Goal: Communication & Community: Participate in discussion

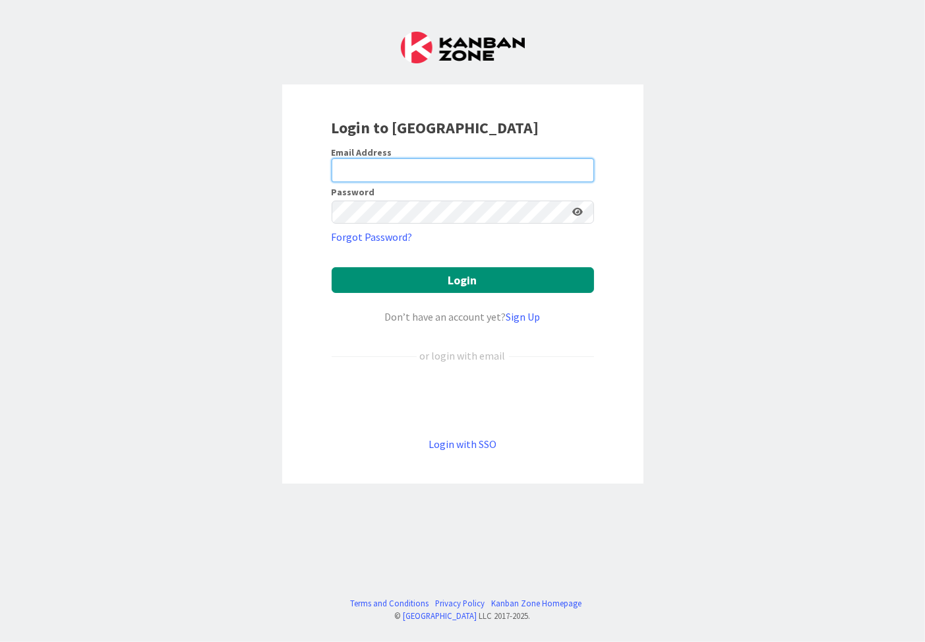
click at [400, 172] on input "email" at bounding box center [463, 170] width 263 height 24
type input "david.mountain@transportapi.com"
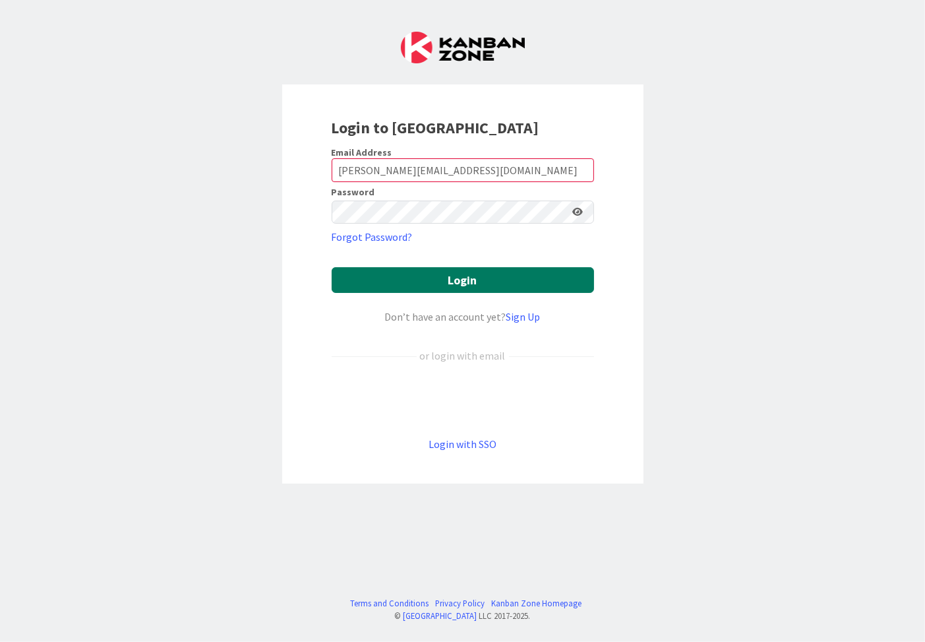
click at [455, 274] on button "Login" at bounding box center [463, 280] width 263 height 26
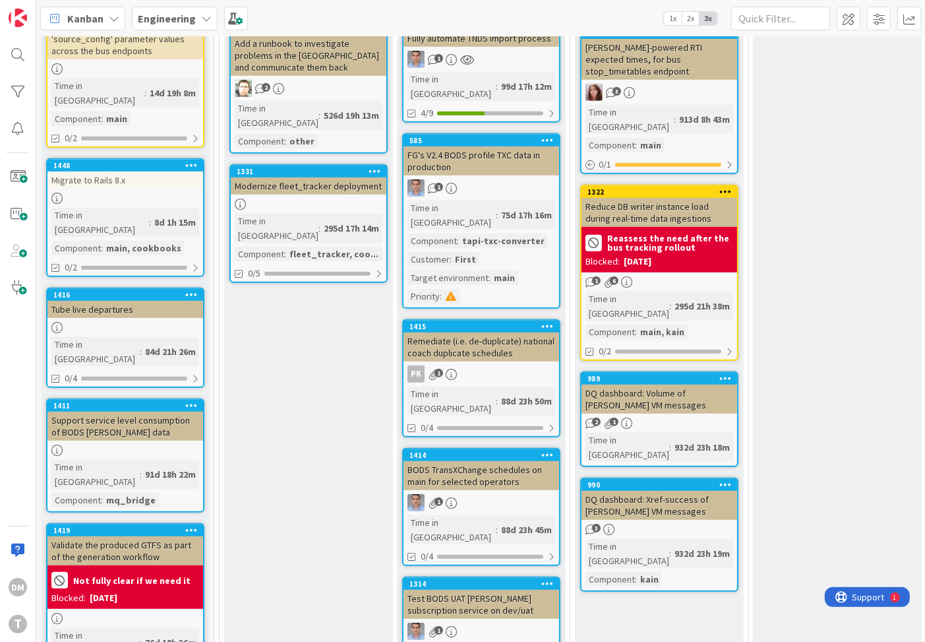
scroll to position [802, 0]
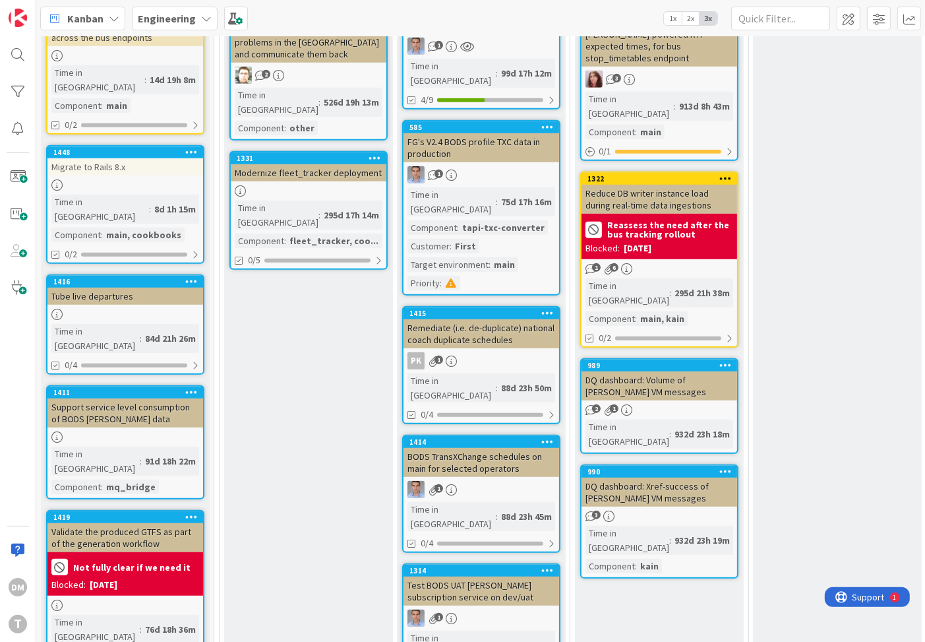
click at [621, 173] on div "1322" at bounding box center [660, 179] width 156 height 12
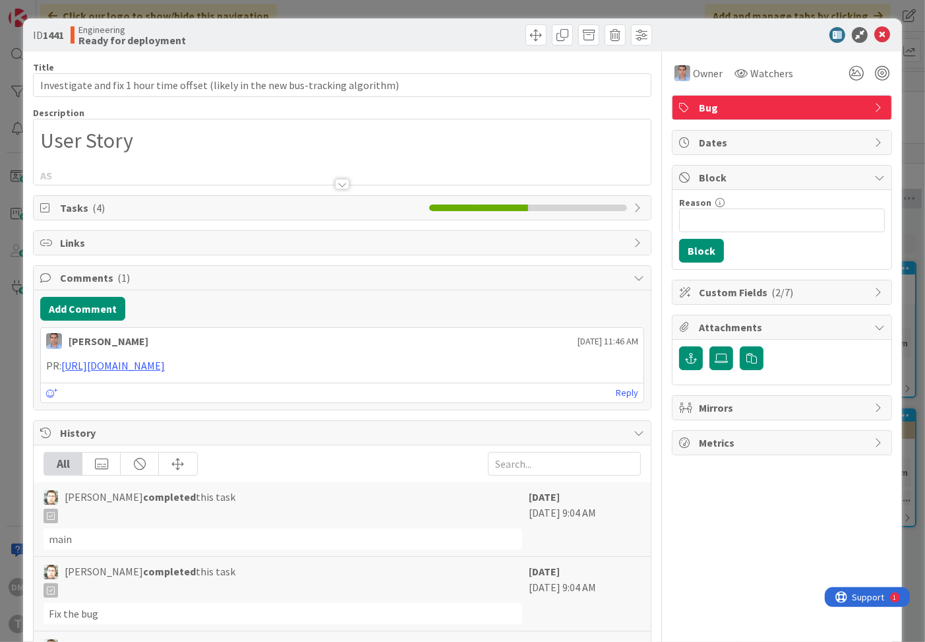
click at [346, 180] on div at bounding box center [342, 184] width 15 height 11
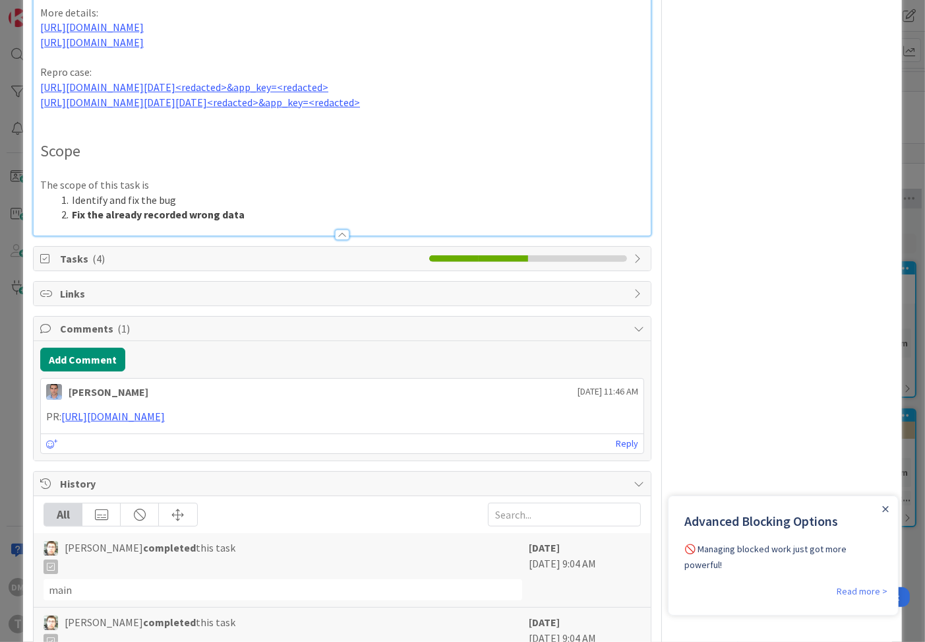
click at [343, 240] on div at bounding box center [342, 235] width 15 height 11
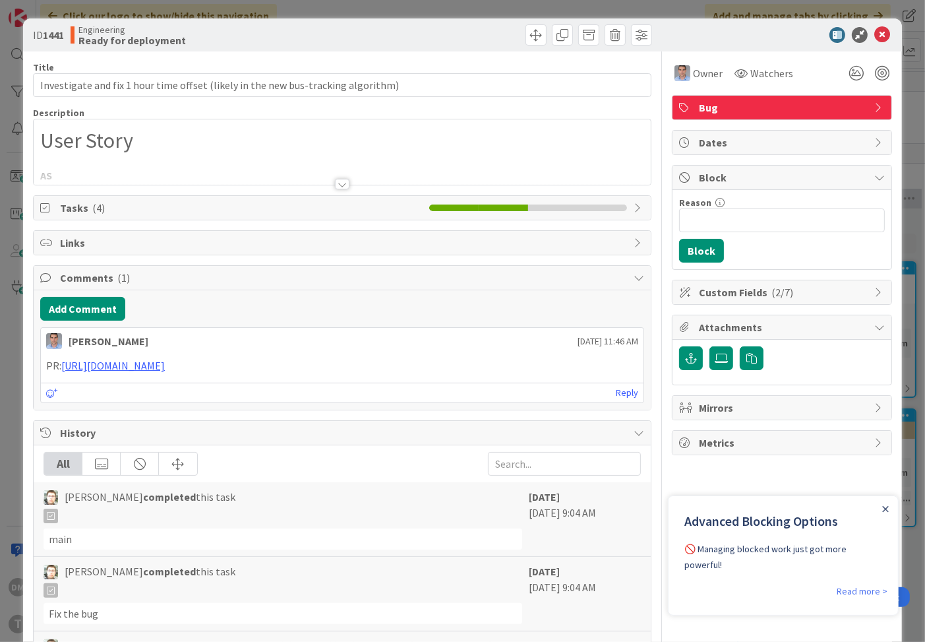
click at [339, 182] on div at bounding box center [342, 184] width 15 height 11
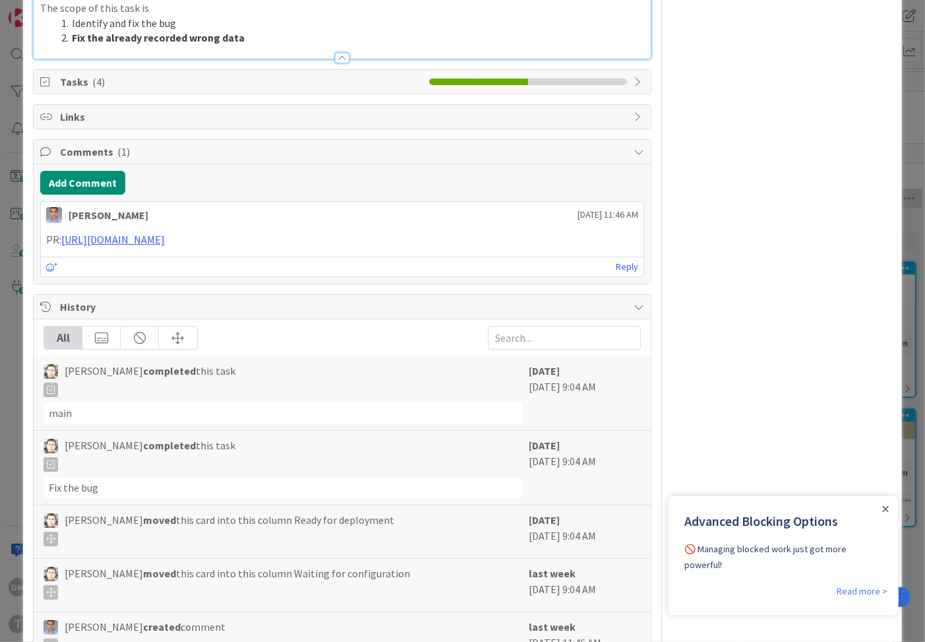
scroll to position [838, 0]
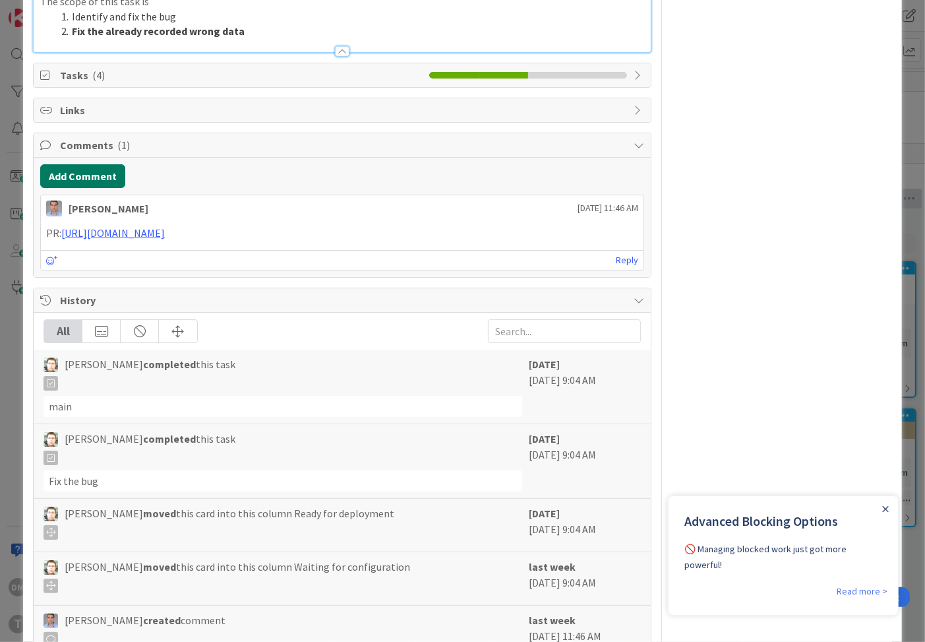
click at [94, 188] on button "Add Comment" at bounding box center [82, 176] width 85 height 24
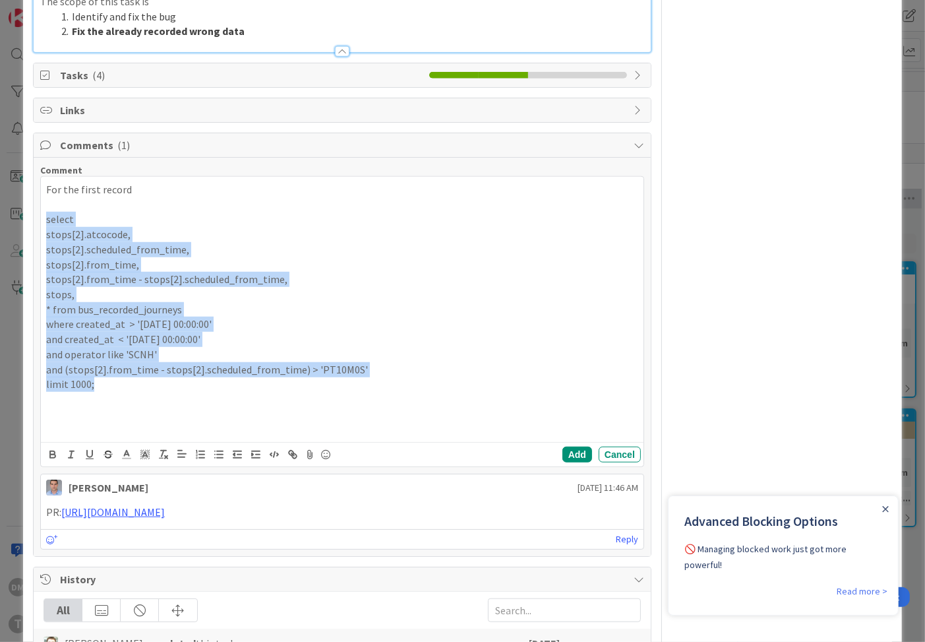
drag, startPoint x: 98, startPoint y: 448, endPoint x: 26, endPoint y: 276, distance: 186.8
click at [26, 276] on div "ID 1441 Engineering Ready for deployment Title 81 / 128 Investigate and fix 1 h…" at bounding box center [462, 89] width 879 height 1817
click at [273, 460] on icon "button" at bounding box center [274, 455] width 12 height 12
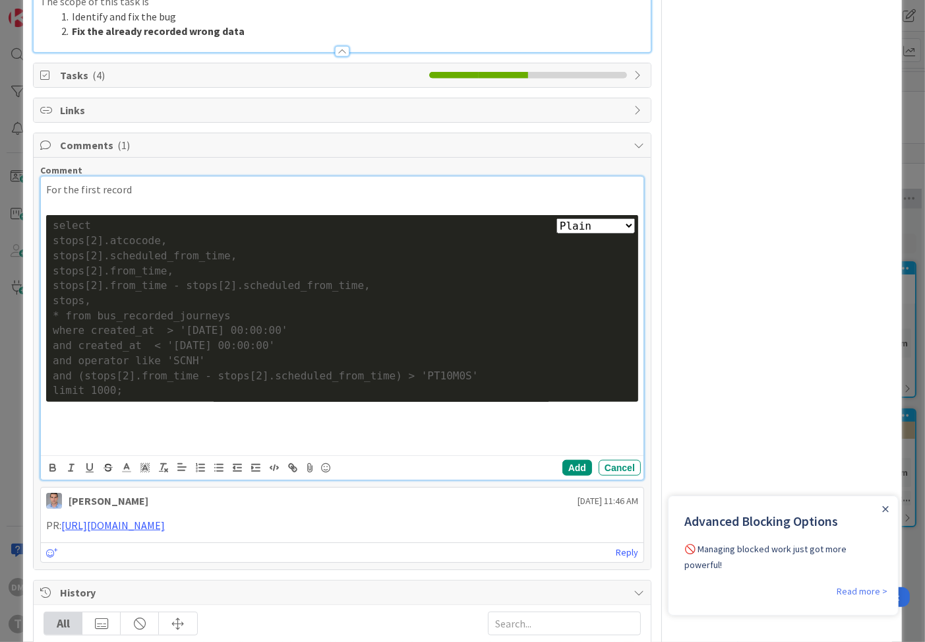
click at [307, 435] on p at bounding box center [342, 427] width 592 height 15
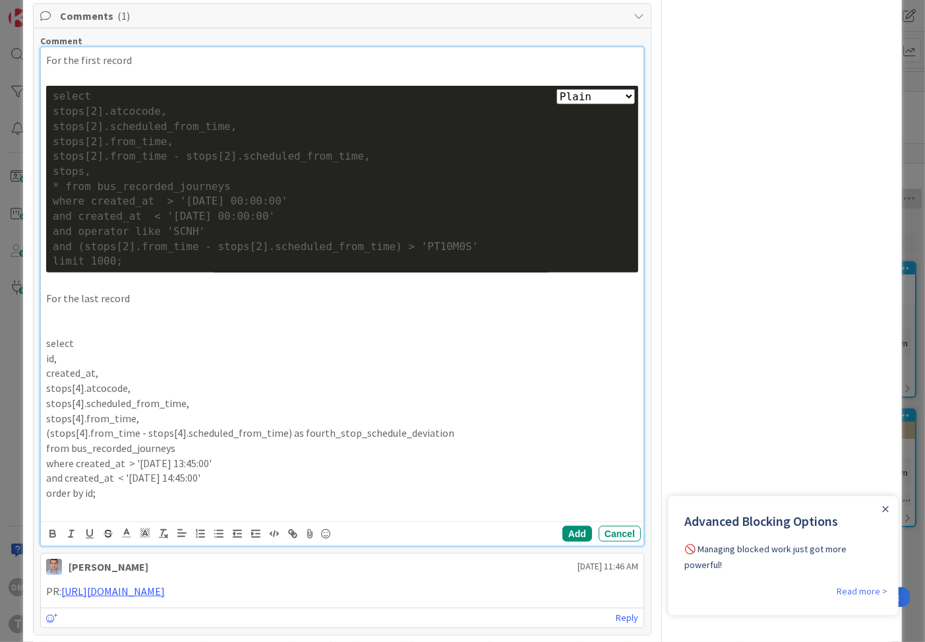
scroll to position [1001, 0]
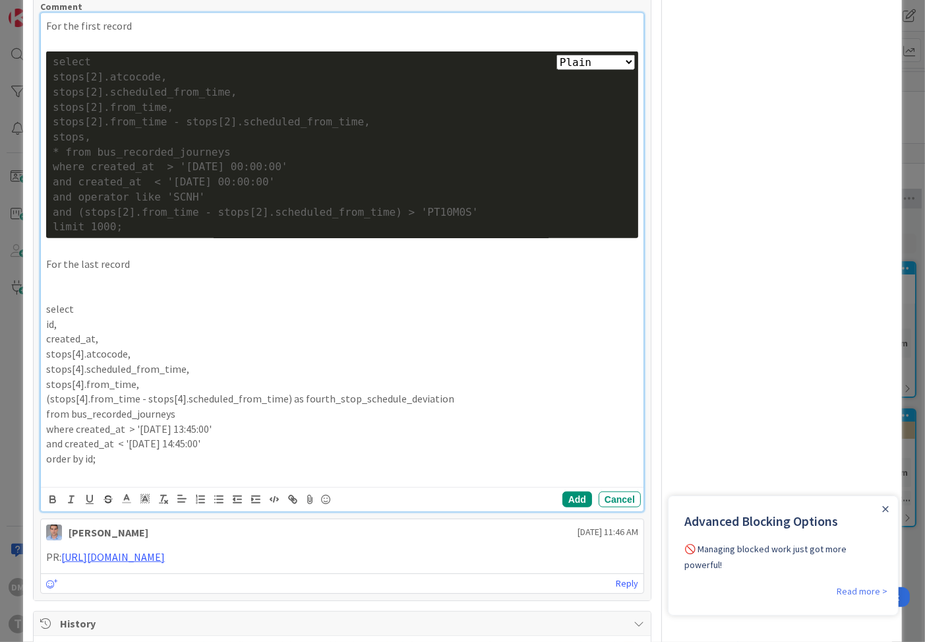
click at [121, 466] on p "order by id;" at bounding box center [342, 458] width 592 height 15
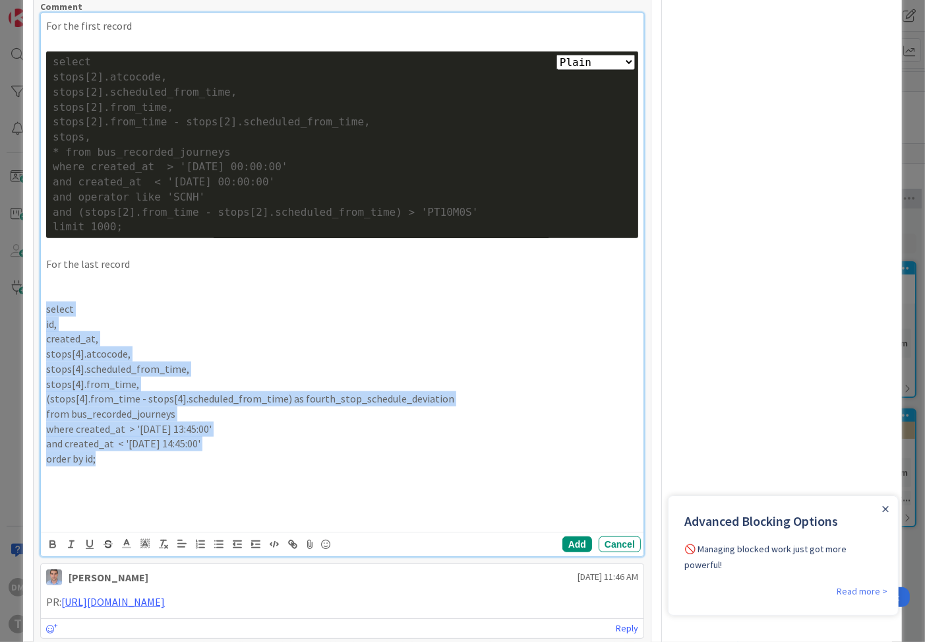
drag, startPoint x: 106, startPoint y: 518, endPoint x: 41, endPoint y: 369, distance: 161.9
click at [41, 369] on div "For the first record Plain Bash C++ C# CSS Diff HTML/XML Java JavaScript Markdo…" at bounding box center [342, 272] width 603 height 518
click at [276, 550] on icon "button" at bounding box center [274, 544] width 12 height 12
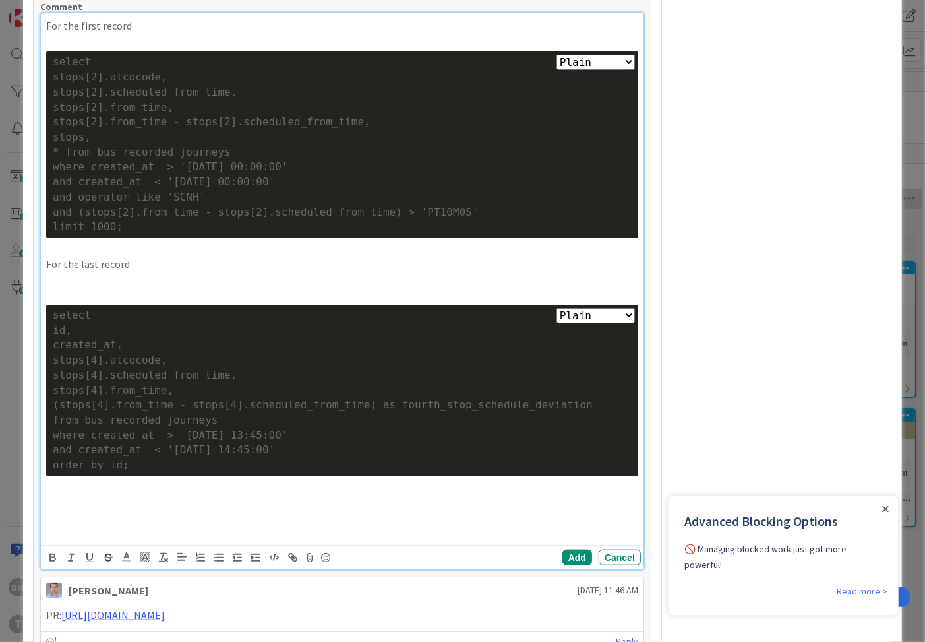
click at [454, 510] on p at bounding box center [342, 502] width 592 height 15
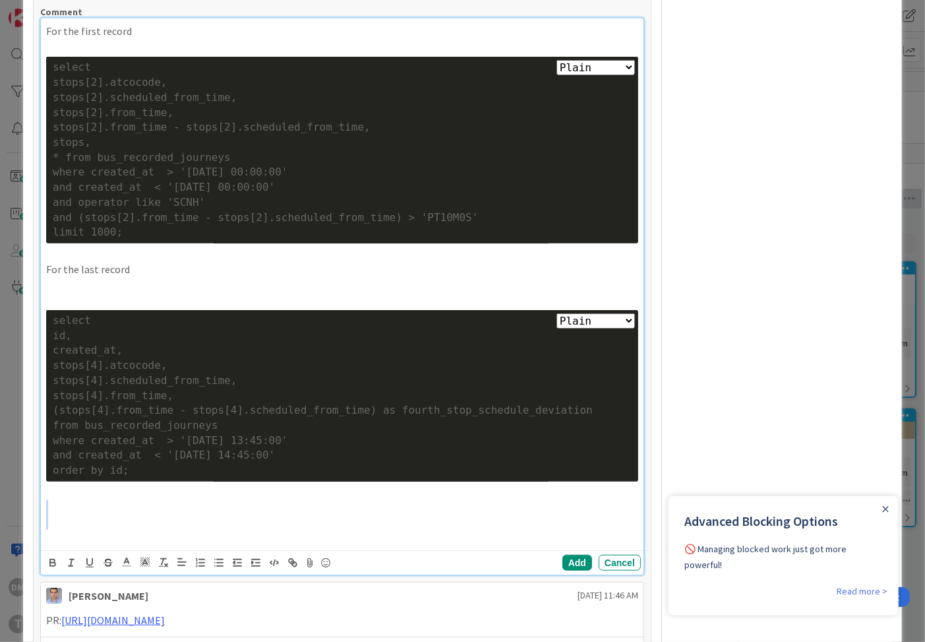
scroll to position [909, 0]
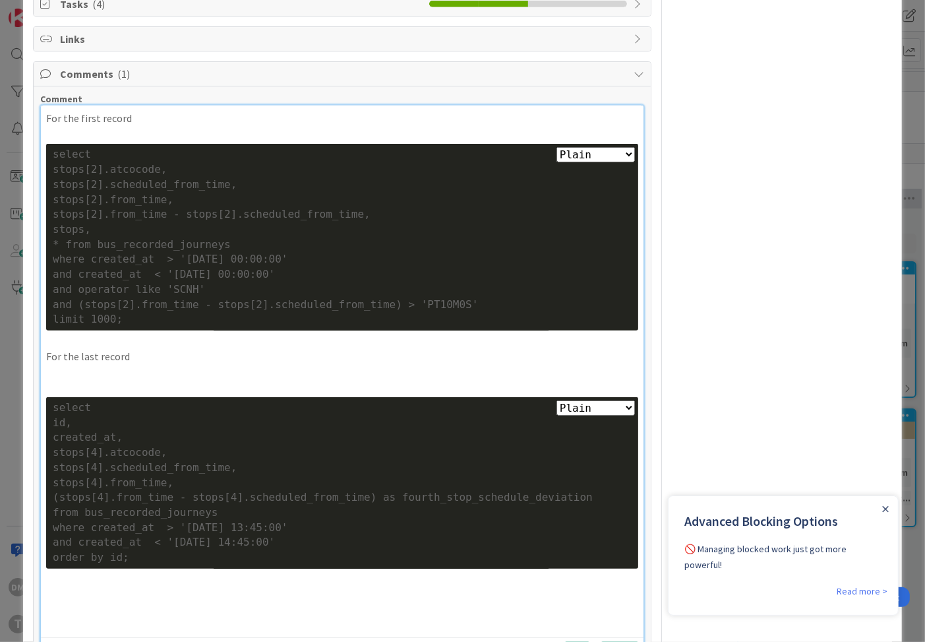
click at [184, 126] on p "For the first record" at bounding box center [342, 118] width 592 height 15
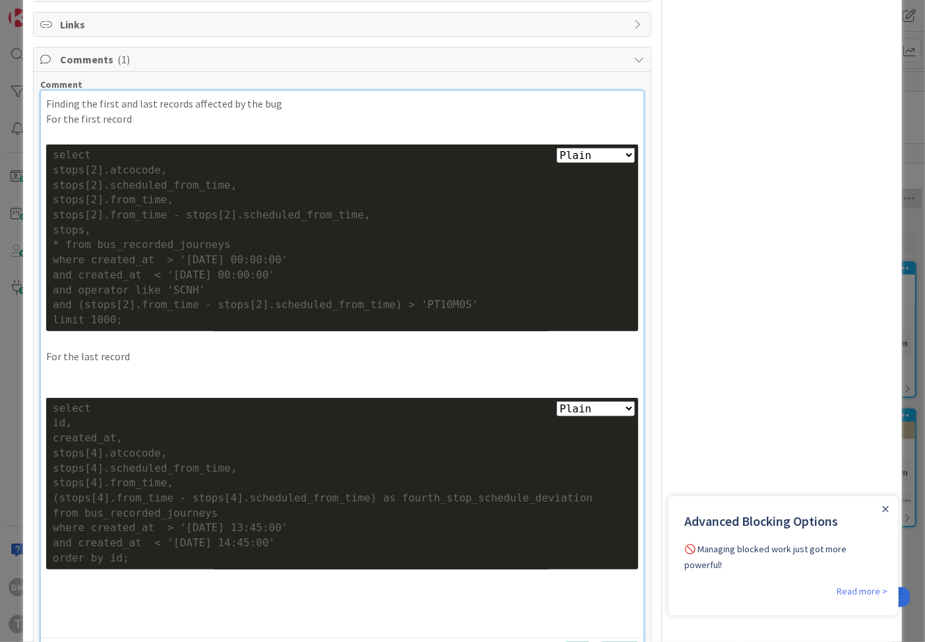
scroll to position [939, 0]
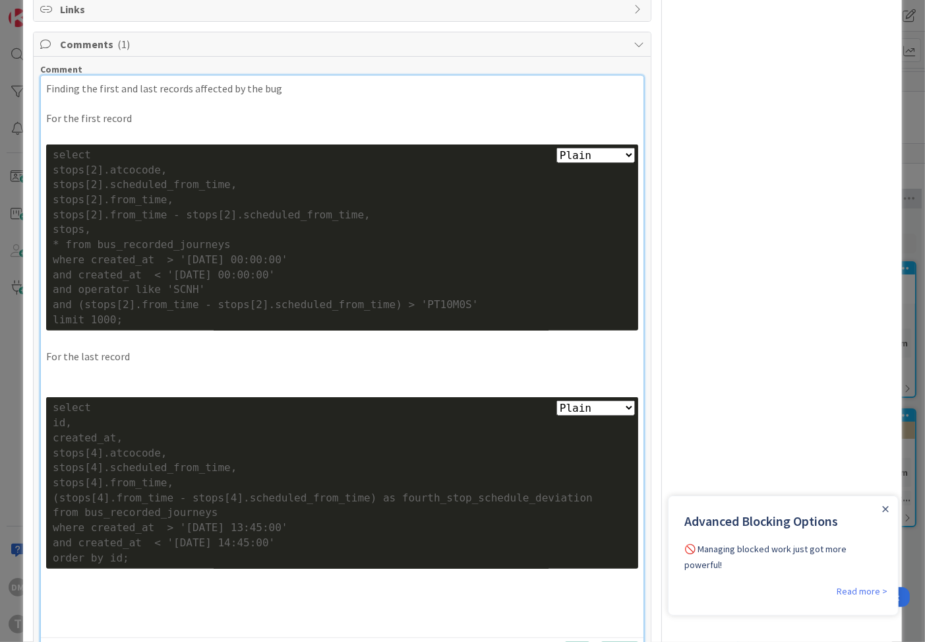
click at [138, 394] on p at bounding box center [342, 386] width 592 height 15
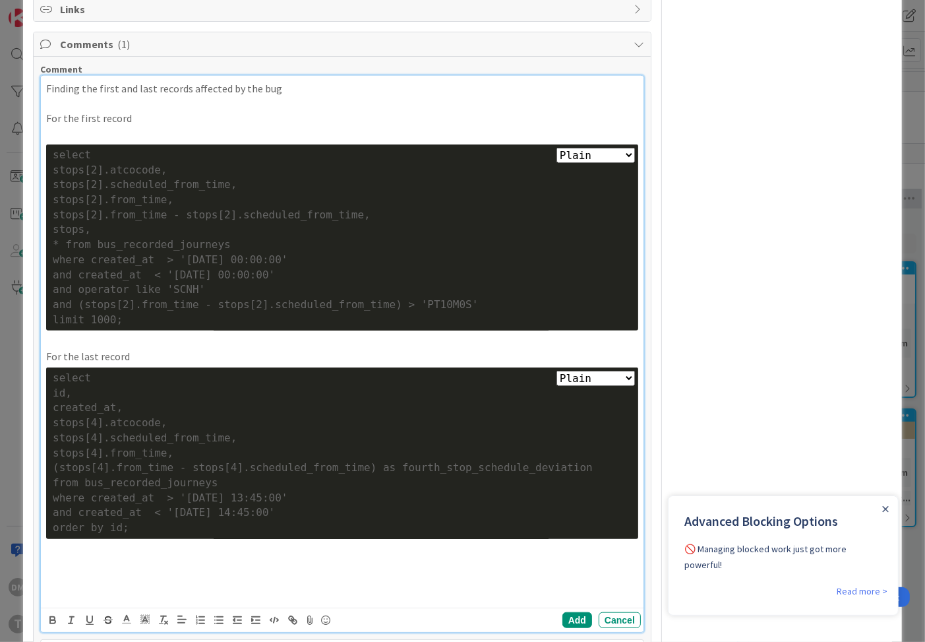
click at [162, 199] on div "Finding the first and last records affected by the bug For the first record Pla…" at bounding box center [342, 342] width 603 height 532
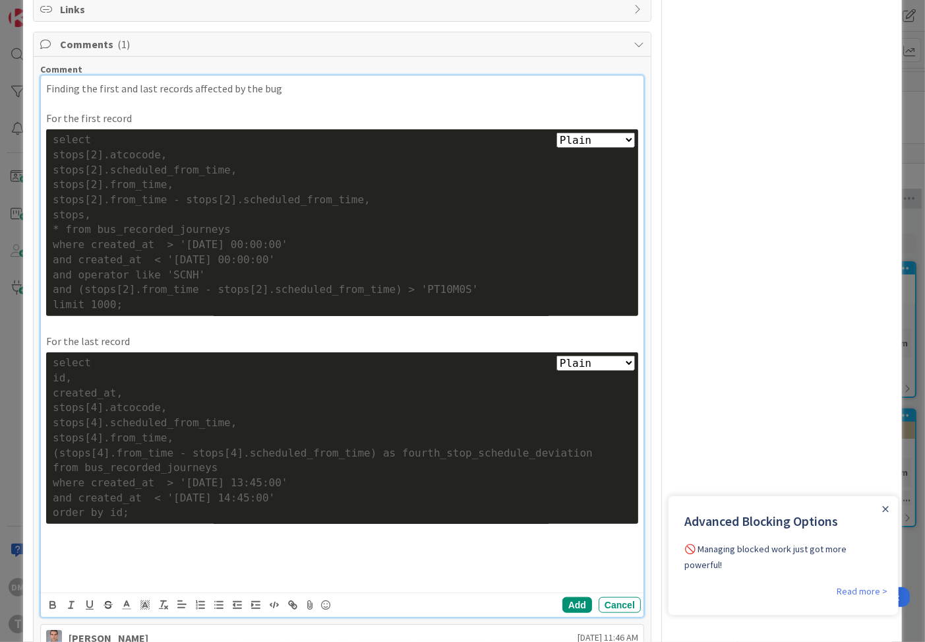
click at [143, 542] on p at bounding box center [342, 534] width 592 height 15
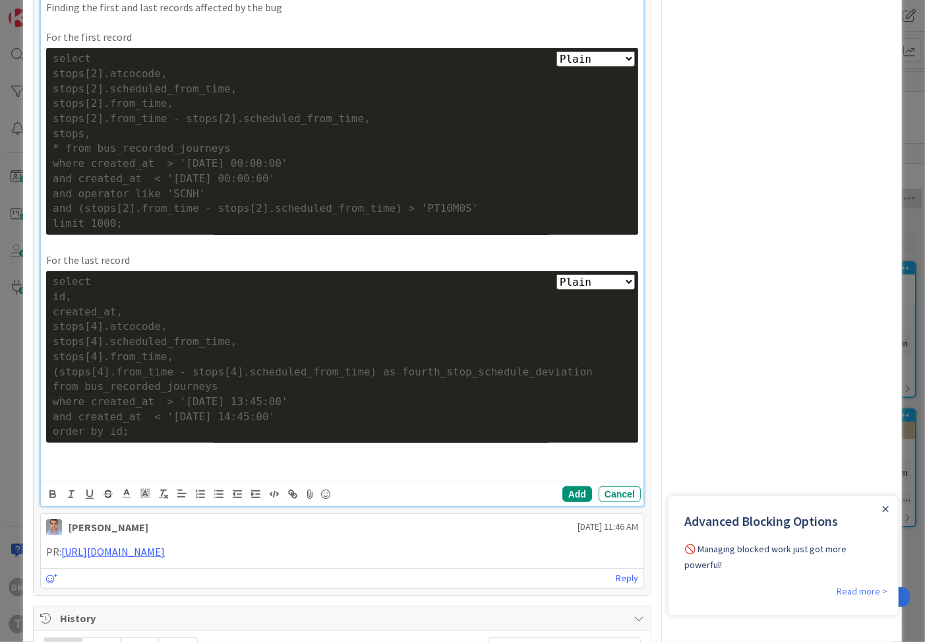
scroll to position [1064, 0]
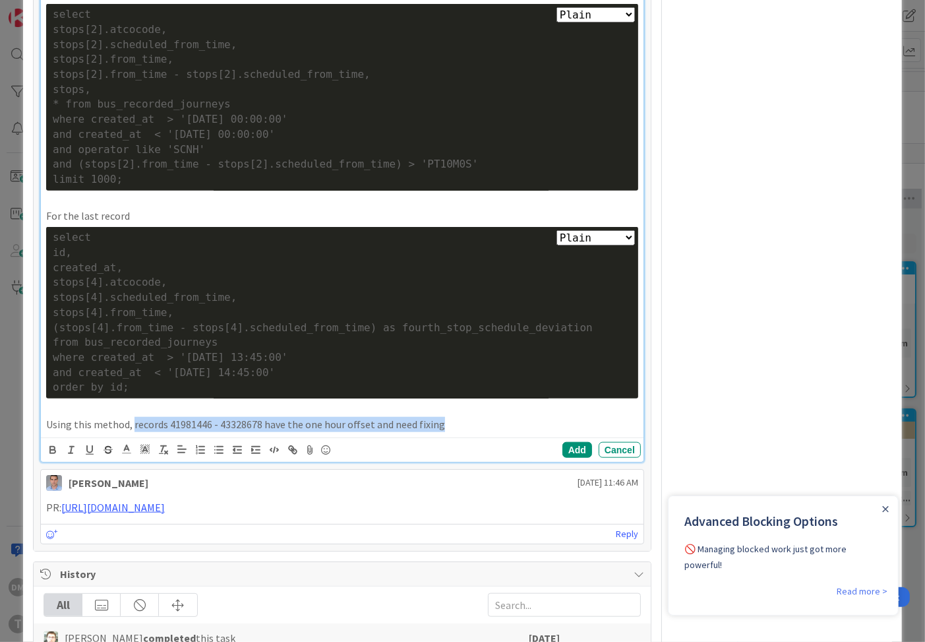
drag, startPoint x: 445, startPoint y: 485, endPoint x: 131, endPoint y: 478, distance: 313.4
click at [131, 432] on p "Using this method, records 41981446 - 43328678 have the one hour offset and nee…" at bounding box center [342, 424] width 592 height 15
copy p "records 41981446 - 43328678 have the one hour offset and need fixing"
click at [582, 458] on button "Add" at bounding box center [578, 450] width 30 height 16
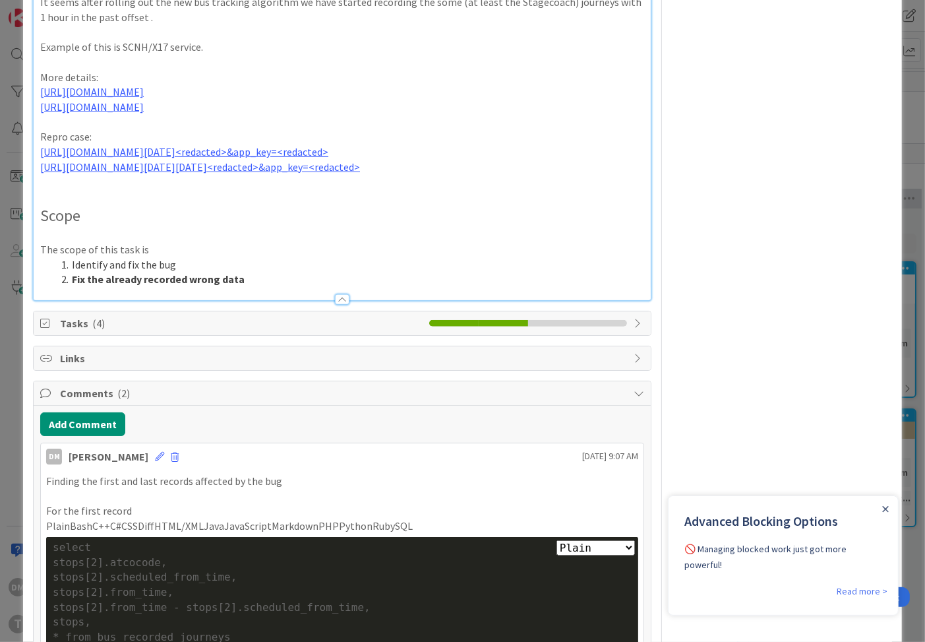
scroll to position [527, 0]
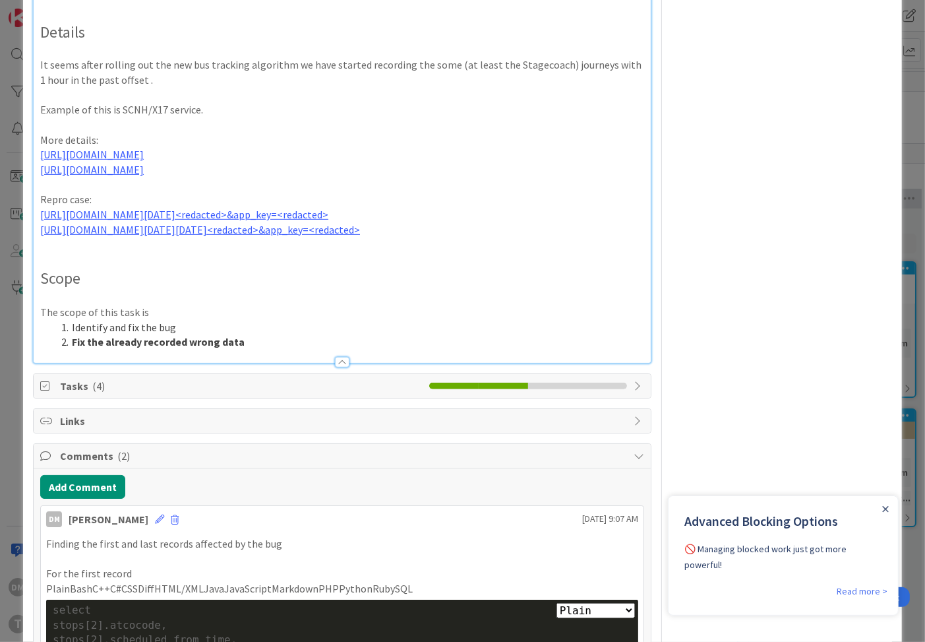
click at [186, 267] on p at bounding box center [342, 259] width 604 height 15
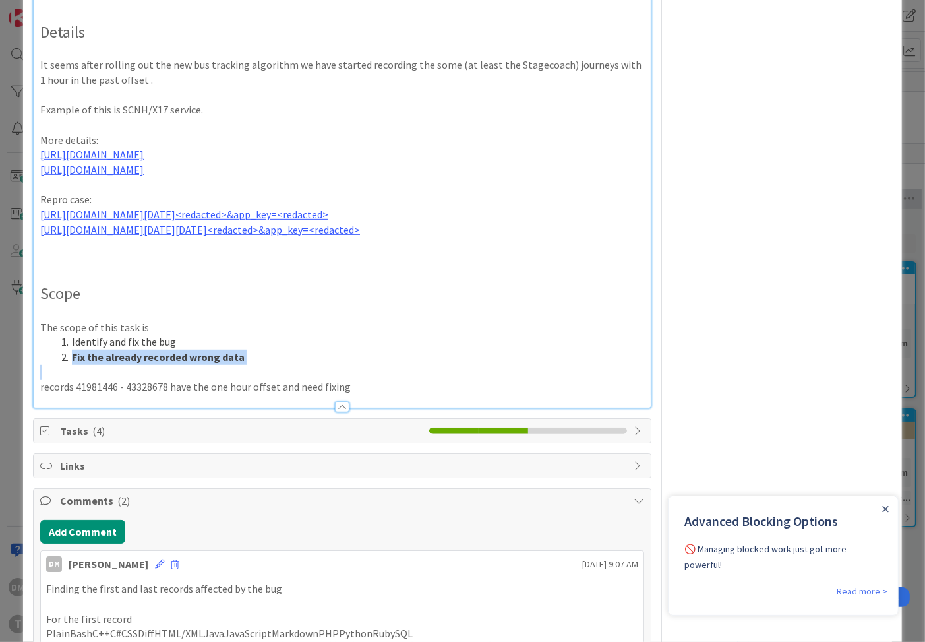
copy strong "Fix the already recorded wrong data"
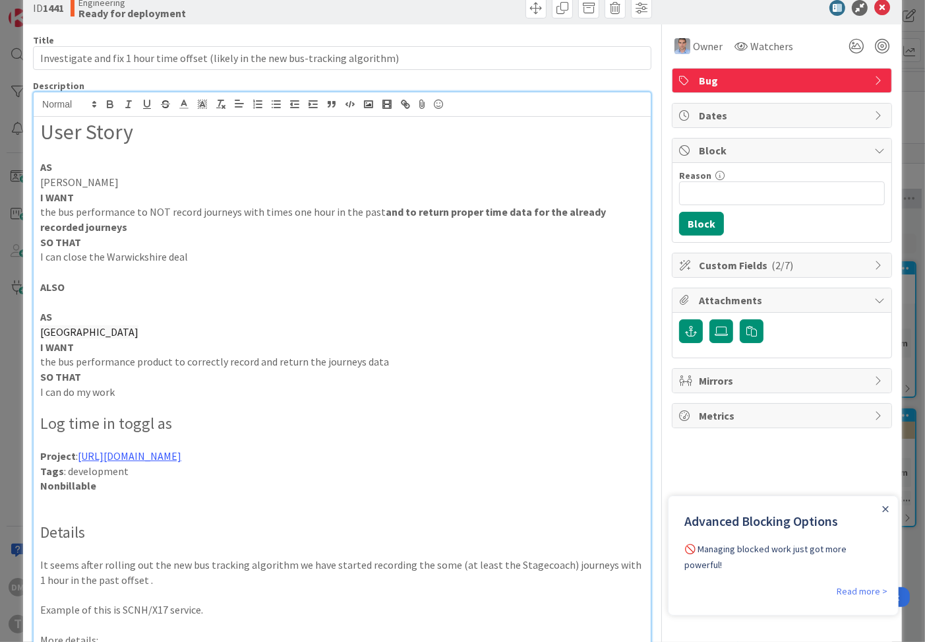
scroll to position [0, 0]
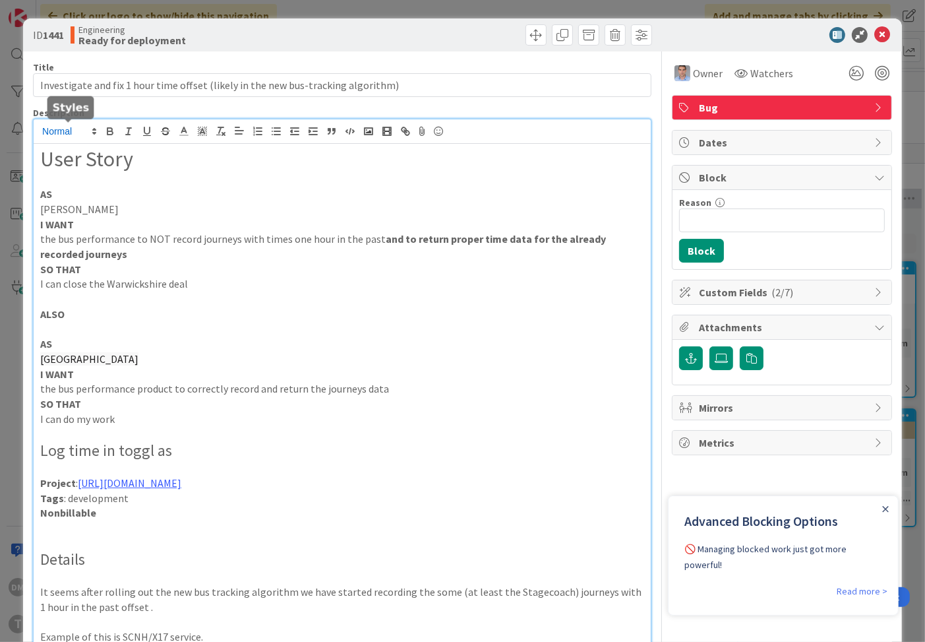
click at [92, 132] on icon at bounding box center [94, 131] width 12 height 12
click at [65, 193] on span at bounding box center [68, 195] width 53 height 24
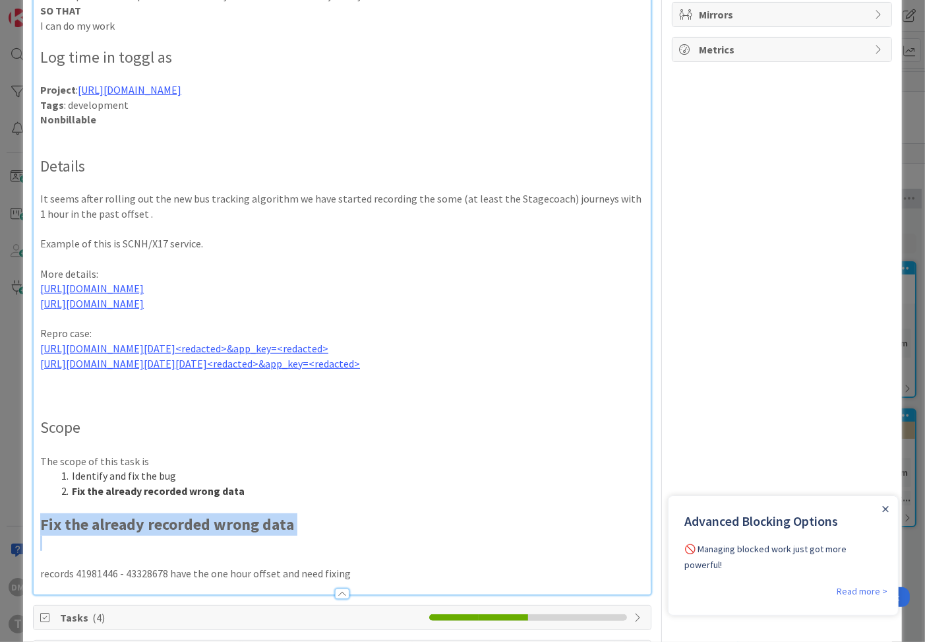
scroll to position [409, 0]
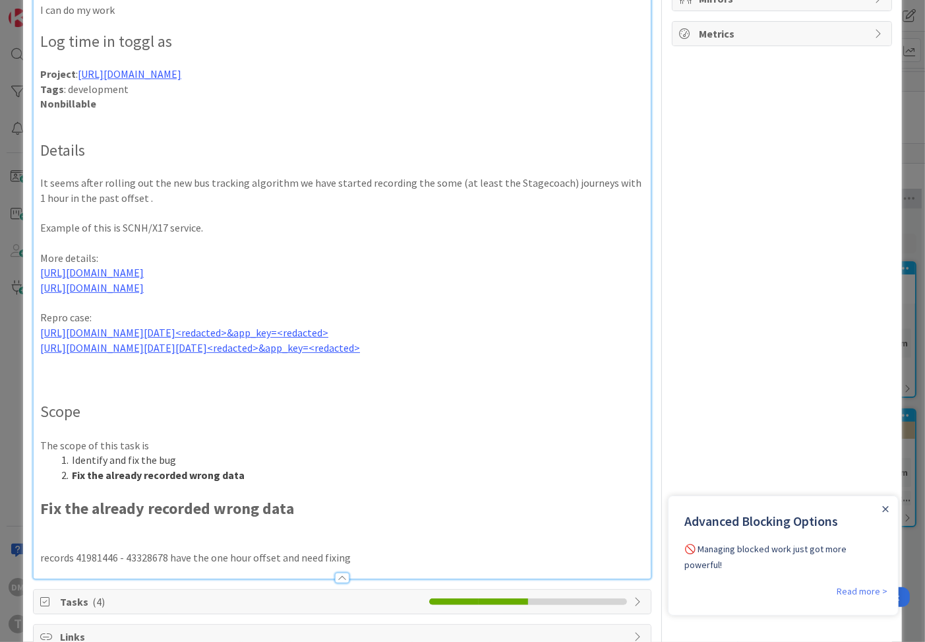
click at [173, 535] on p at bounding box center [342, 527] width 604 height 15
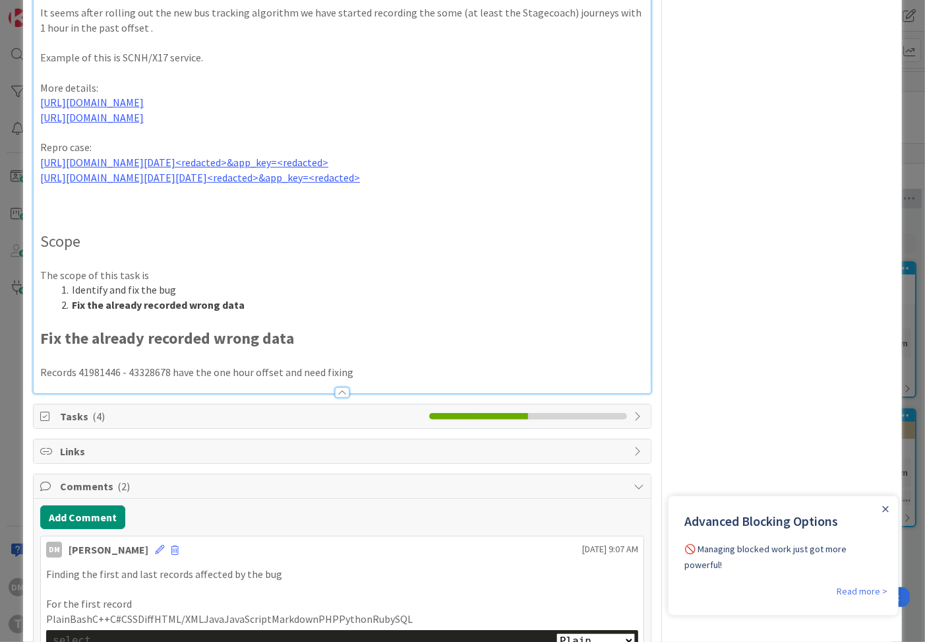
scroll to position [599, 0]
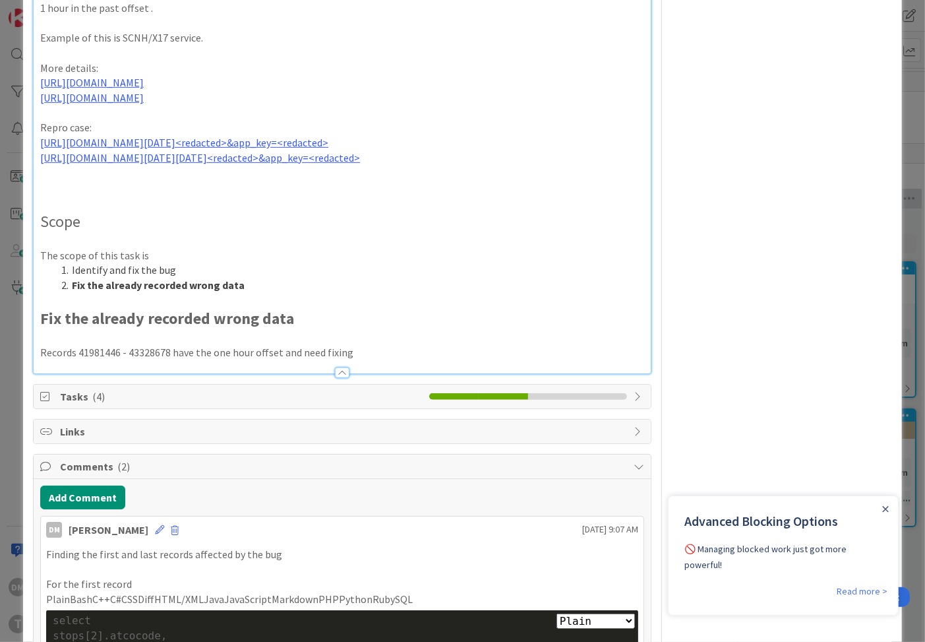
click at [80, 373] on div at bounding box center [342, 366] width 617 height 14
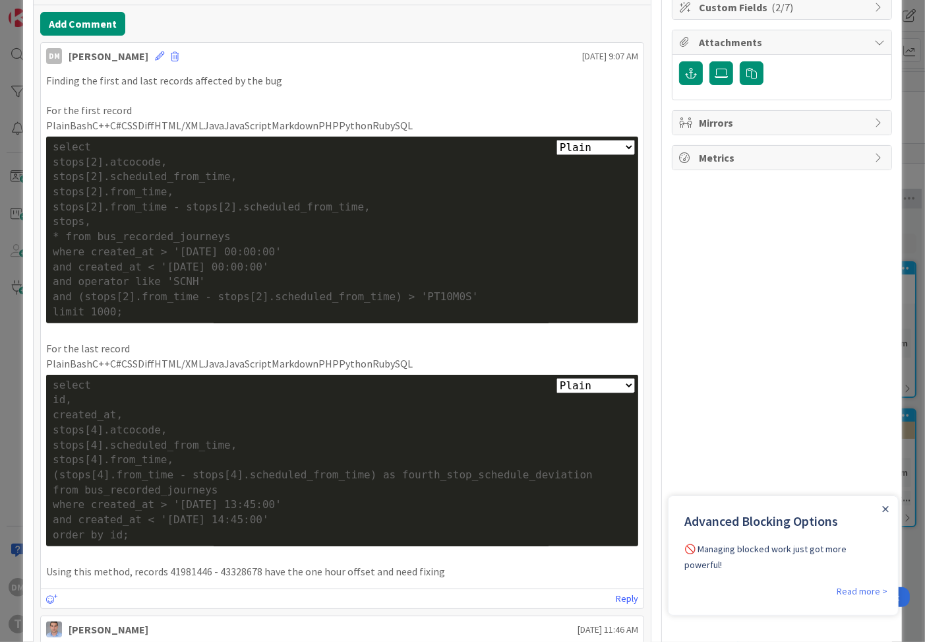
scroll to position [284, 0]
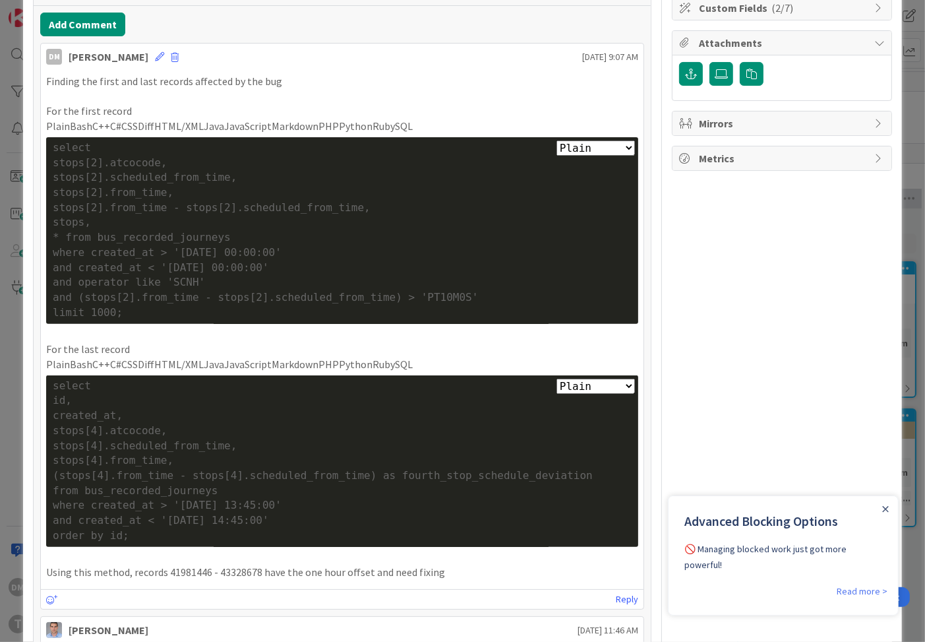
click at [220, 113] on p "For the first record" at bounding box center [342, 111] width 592 height 15
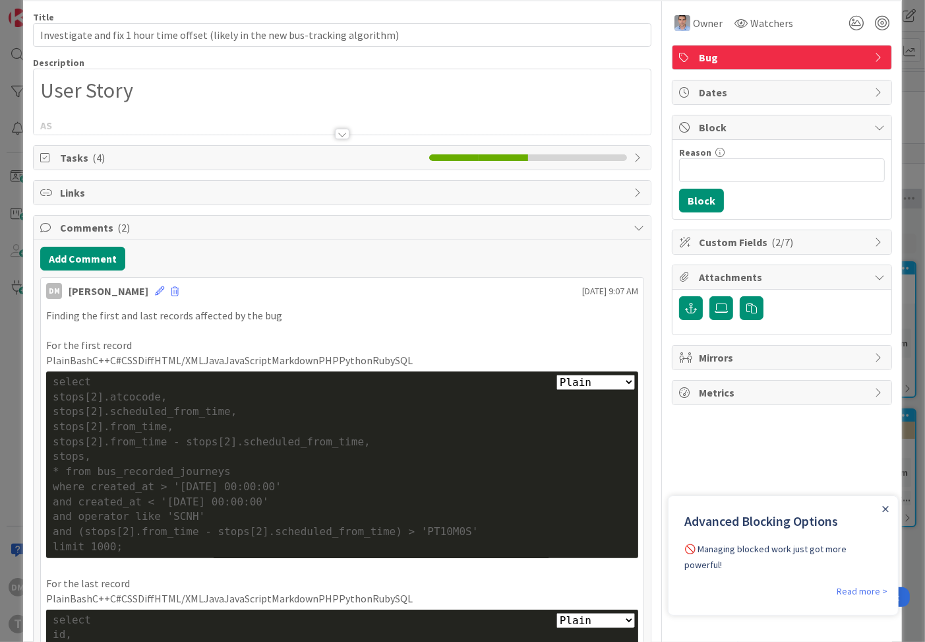
scroll to position [0, 0]
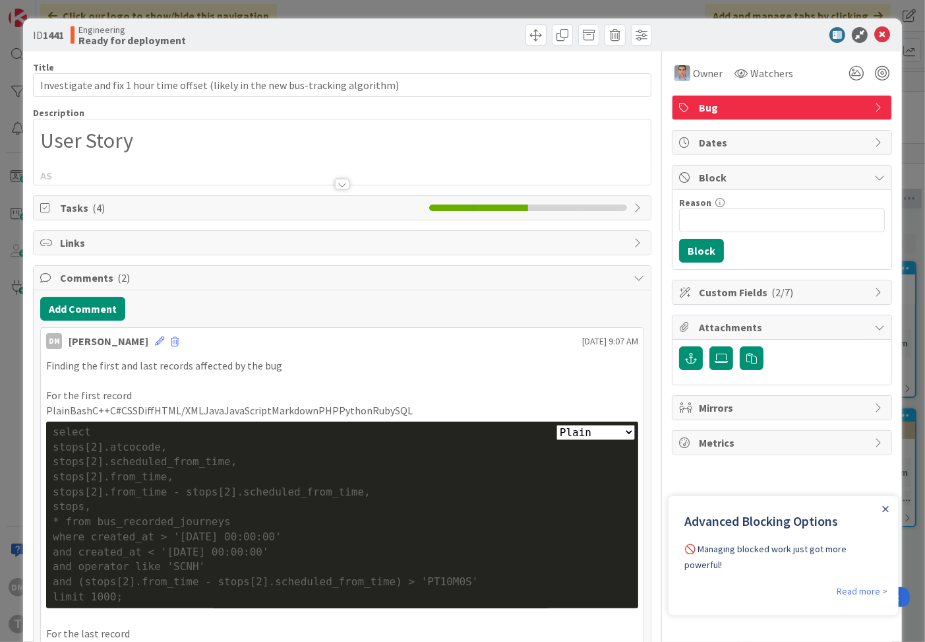
click at [340, 183] on div at bounding box center [342, 184] width 15 height 11
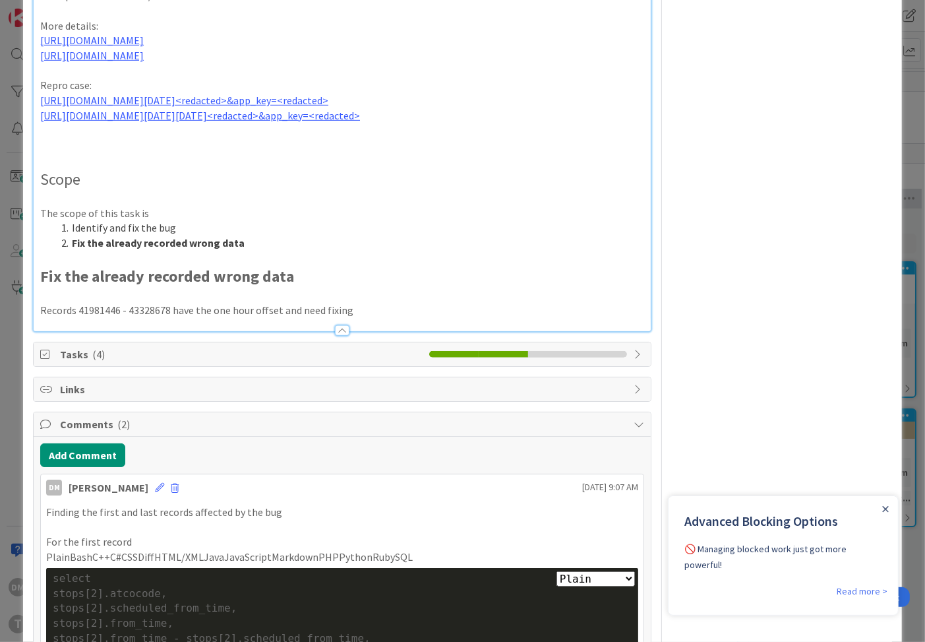
scroll to position [620, 0]
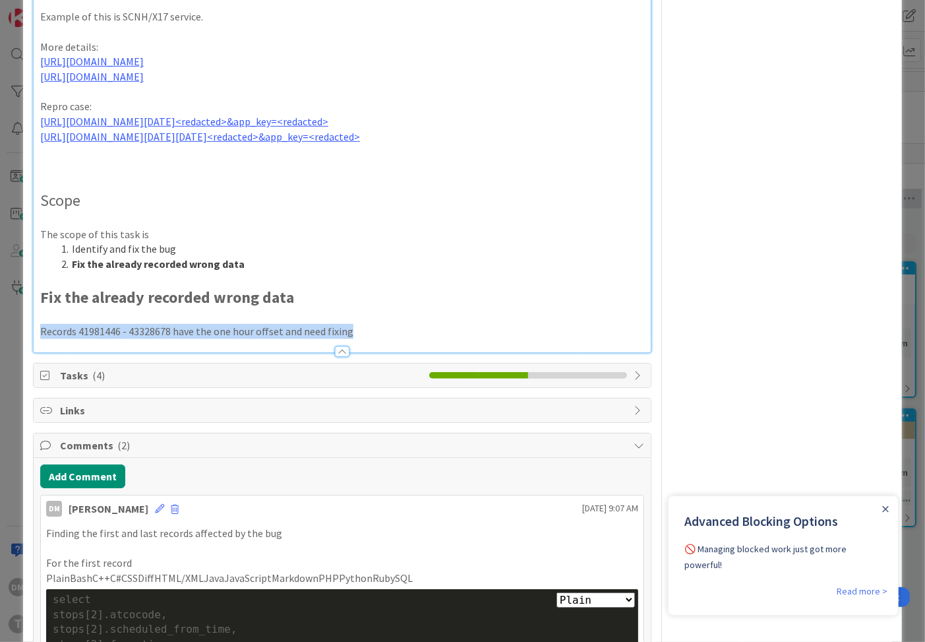
drag, startPoint x: 367, startPoint y: 390, endPoint x: 40, endPoint y: 393, distance: 327.2
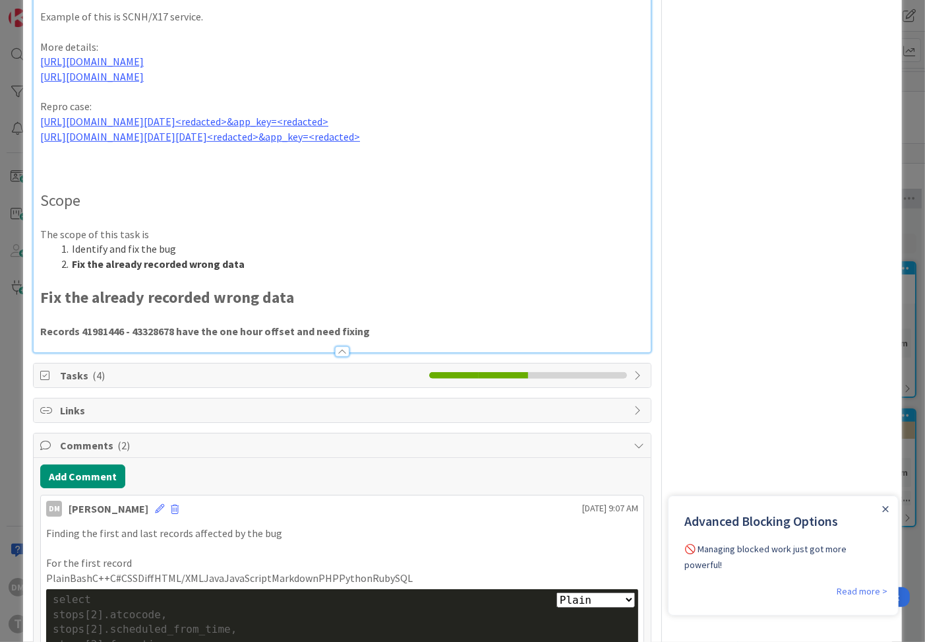
click at [190, 287] on p at bounding box center [342, 279] width 604 height 15
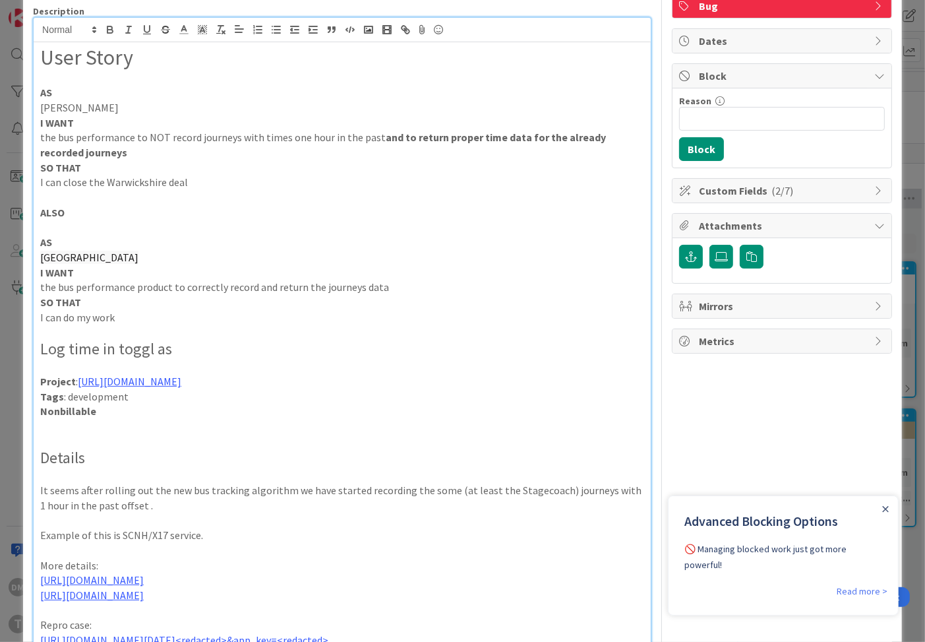
scroll to position [0, 0]
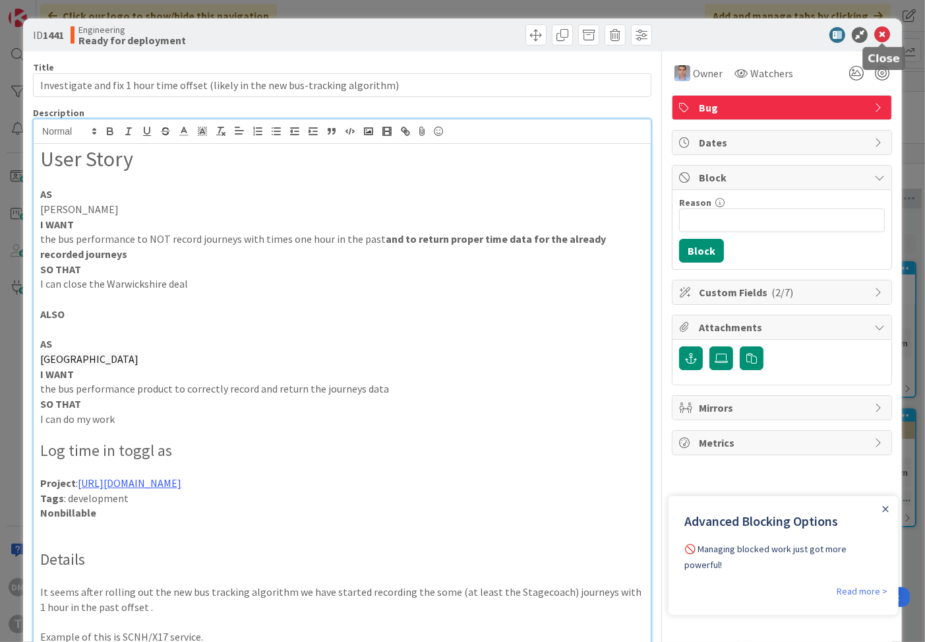
click at [886, 35] on icon at bounding box center [883, 35] width 16 height 16
